Goal: Entertainment & Leisure: Consume media (video, audio)

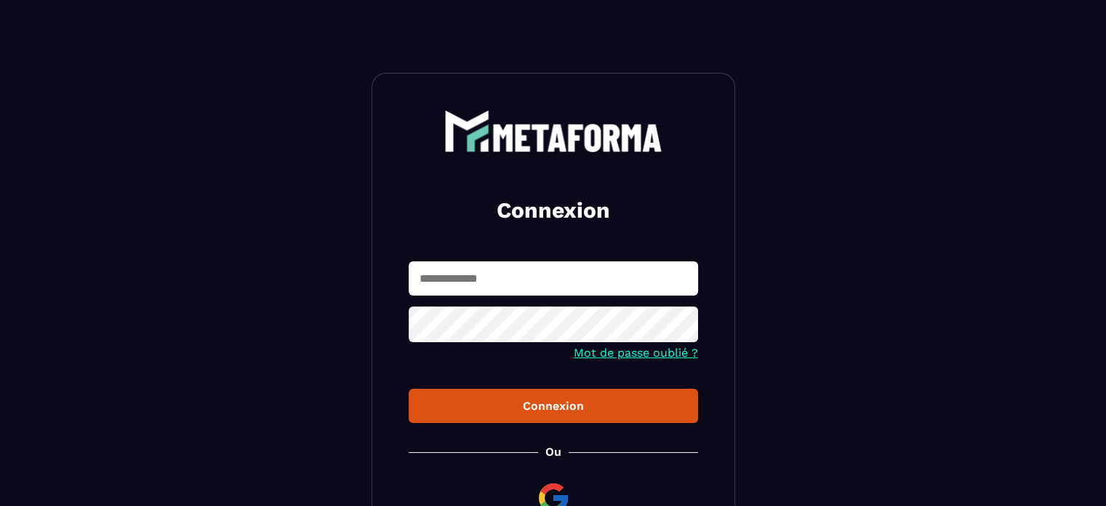
type input "**********"
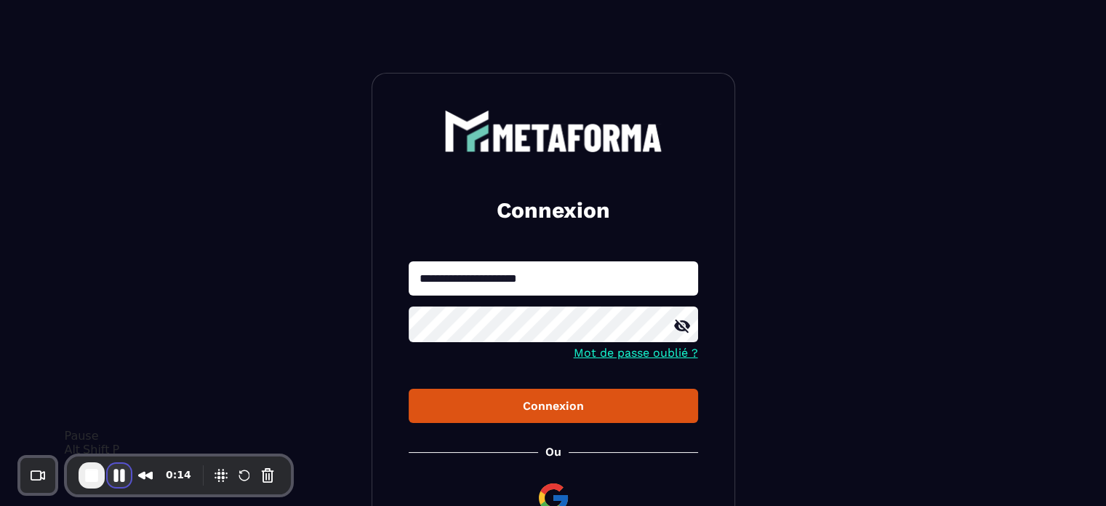
click at [122, 471] on button "Pause Recording" at bounding box center [119, 474] width 23 height 23
click at [452, 421] on button "Connexion" at bounding box center [554, 405] width 290 height 34
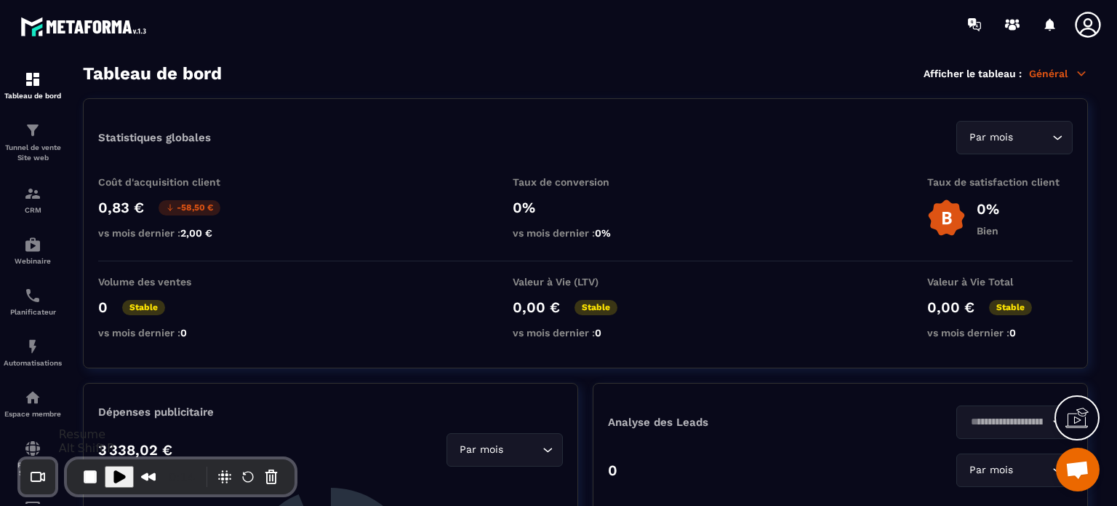
click at [124, 474] on span "Play Recording" at bounding box center [119, 476] width 17 height 17
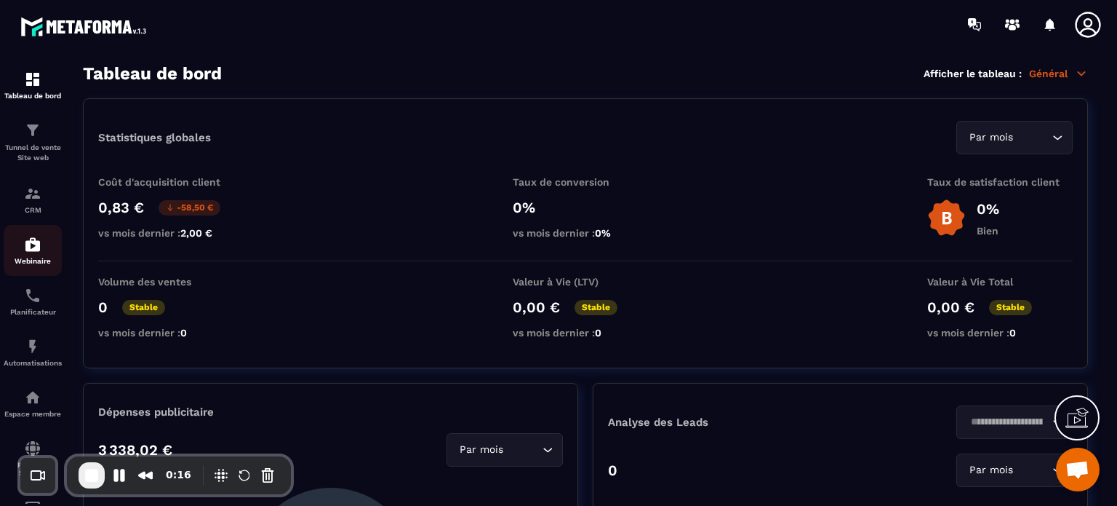
click at [38, 258] on div "Webinaire" at bounding box center [33, 250] width 58 height 29
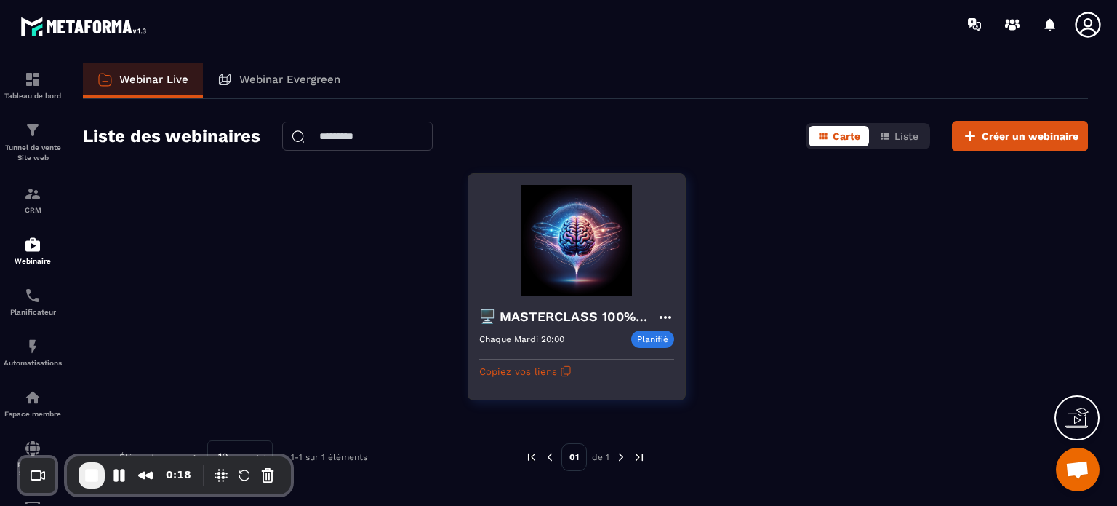
click at [663, 316] on icon at bounding box center [665, 317] width 12 height 3
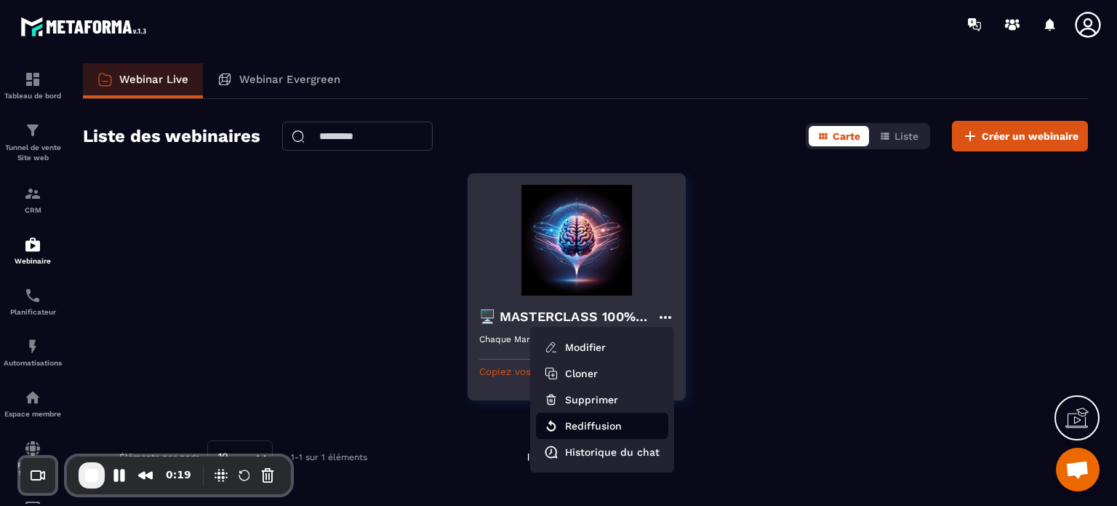
click at [614, 423] on button "Rediffusion" at bounding box center [602, 425] width 132 height 26
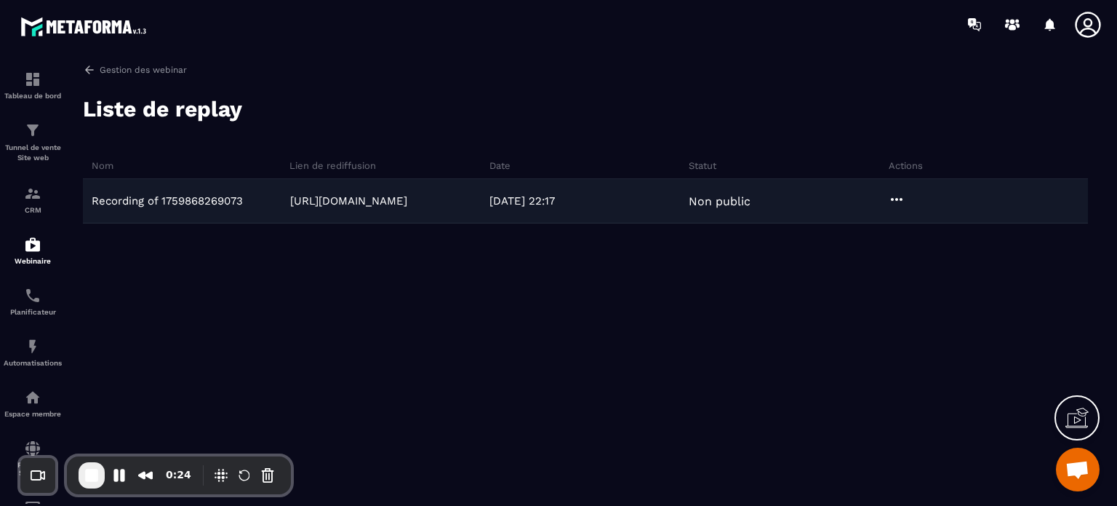
click at [900, 194] on icon at bounding box center [896, 199] width 17 height 17
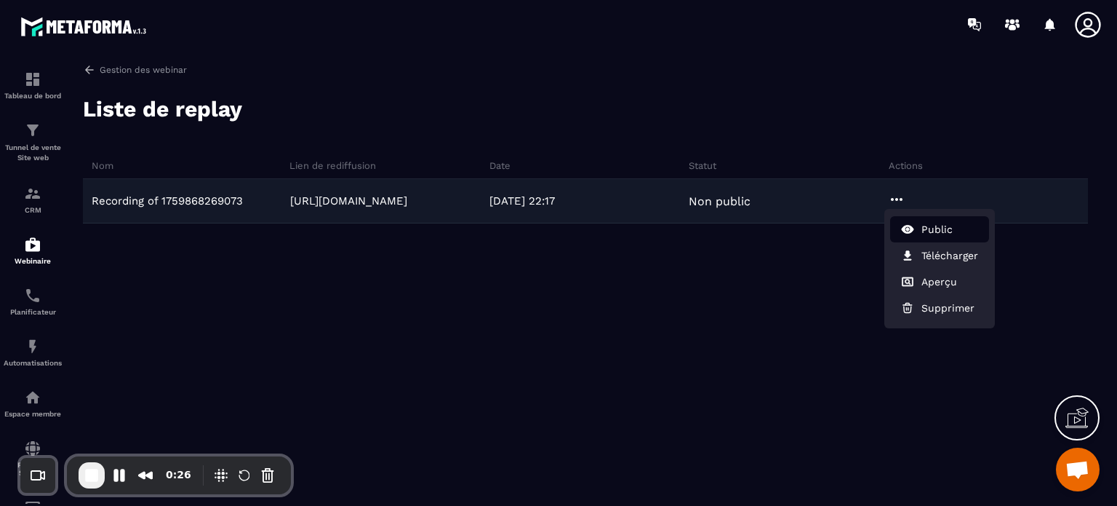
click at [920, 229] on button "Public" at bounding box center [939, 229] width 99 height 26
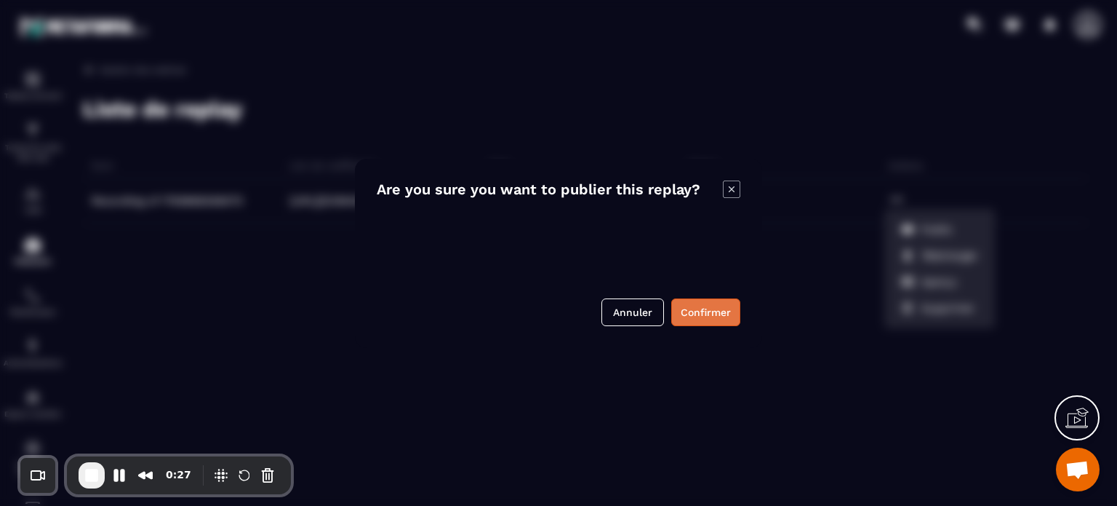
click at [717, 311] on button "Confirmer" at bounding box center [705, 312] width 69 height 28
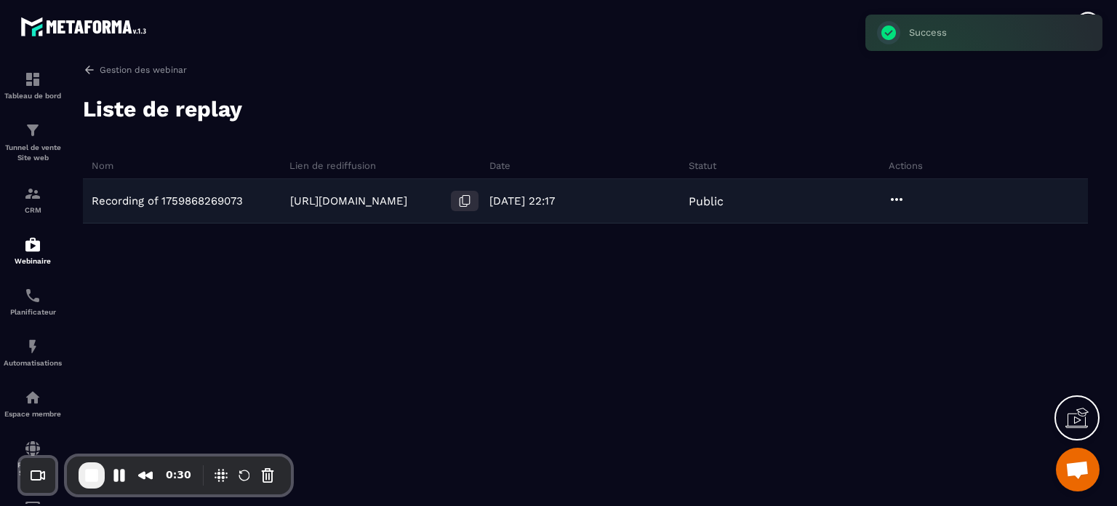
click at [463, 200] on icon at bounding box center [466, 200] width 7 height 9
click at [893, 199] on icon at bounding box center [897, 199] width 12 height 3
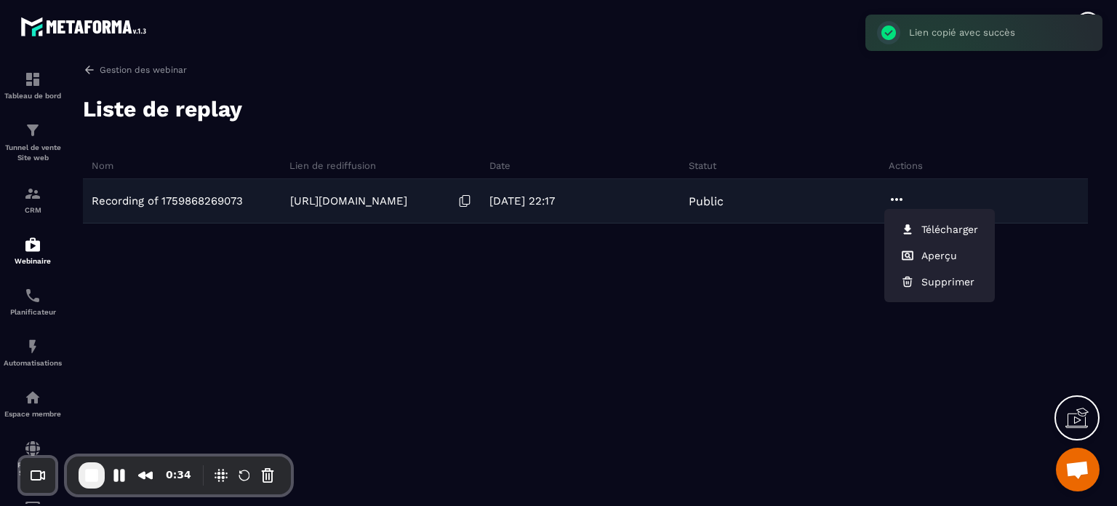
click at [383, 203] on link "https://webinar.metaforma.io/s/4OEB9" at bounding box center [348, 200] width 117 height 13
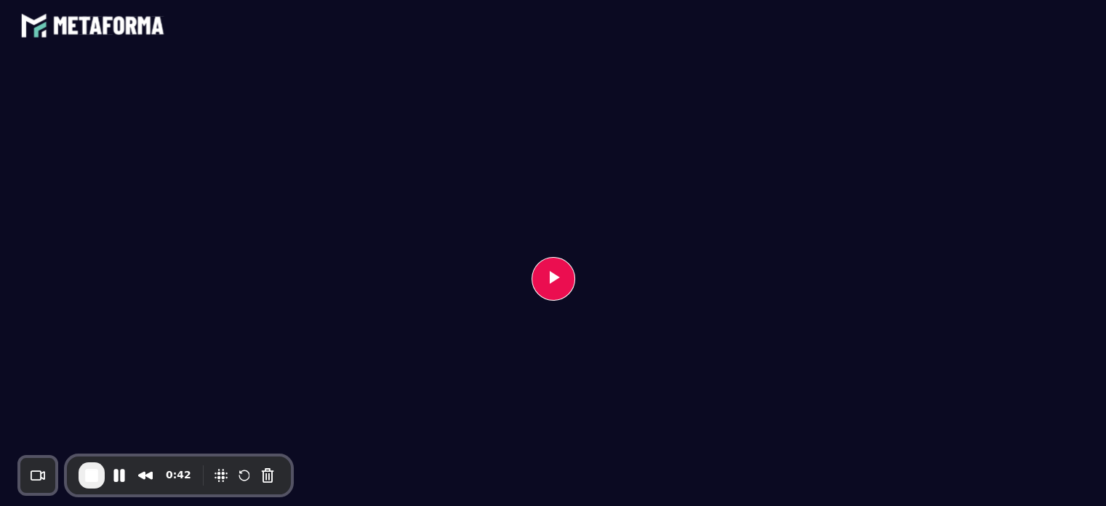
click at [574, 283] on button "Play Video" at bounding box center [554, 279] width 44 height 44
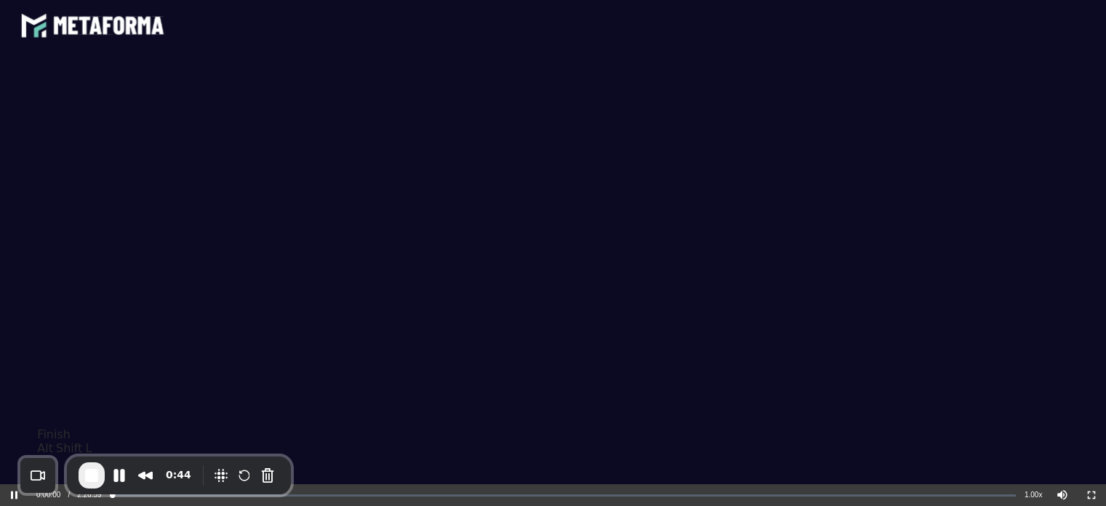
click at [92, 478] on span "End Recording" at bounding box center [91, 474] width 17 height 17
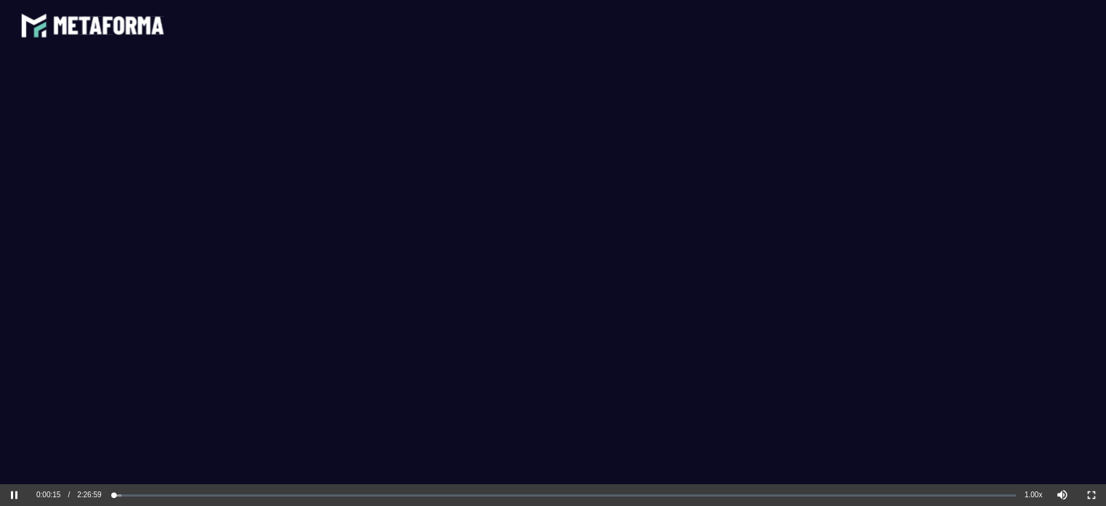
click at [11, 492] on button "Pause" at bounding box center [14, 495] width 29 height 22
